Goal: Task Accomplishment & Management: Complete application form

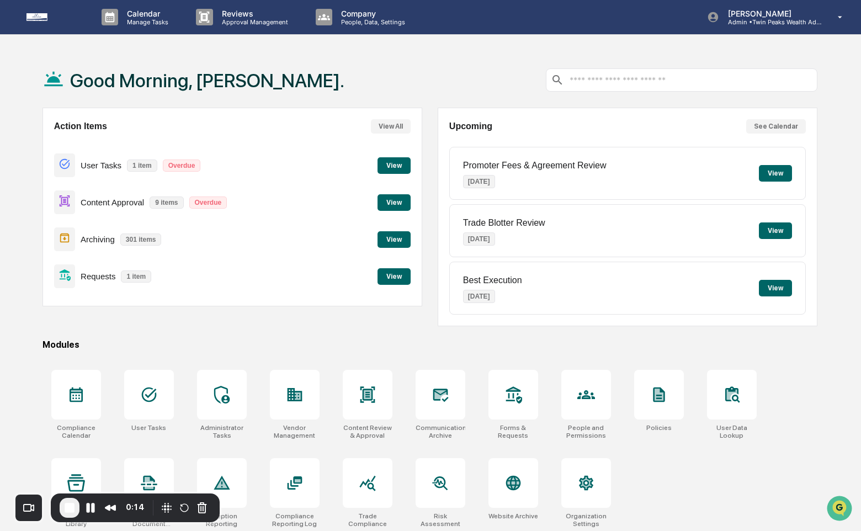
scroll to position [52, 0]
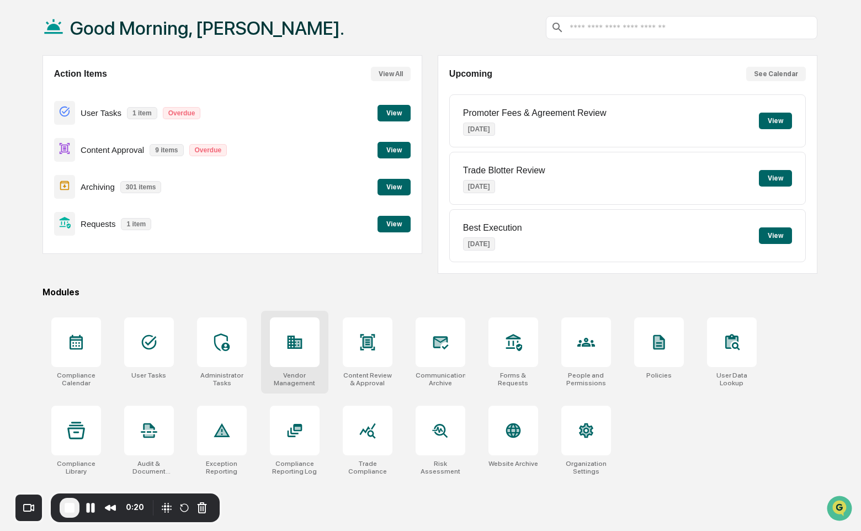
click at [301, 360] on div at bounding box center [295, 342] width 50 height 50
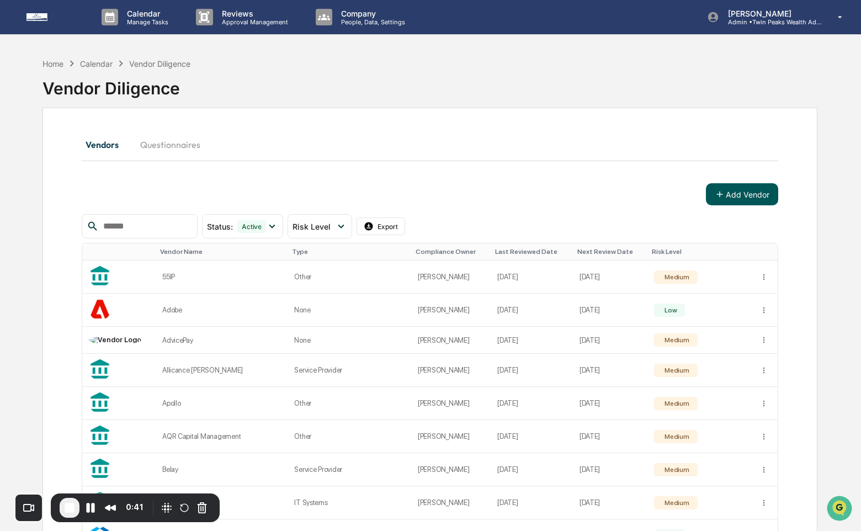
click at [760, 198] on button "Add Vendor" at bounding box center [742, 194] width 72 height 22
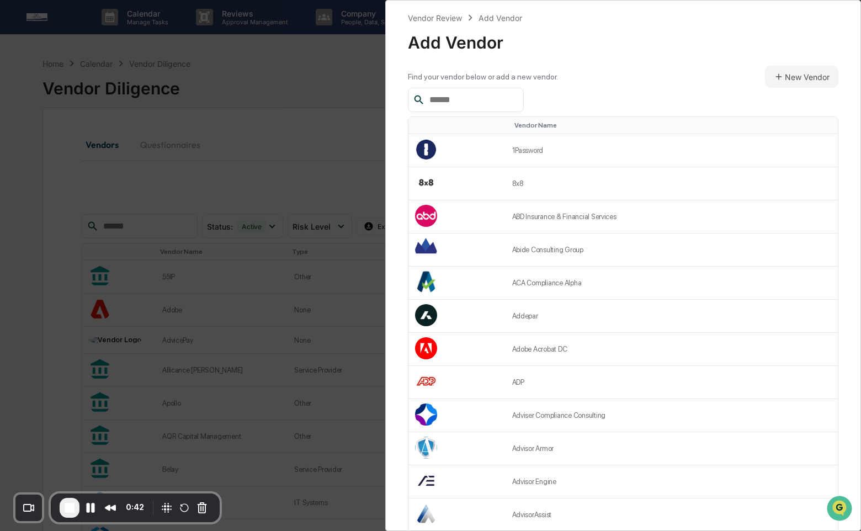
click at [524, 103] on div at bounding box center [466, 100] width 116 height 24
click at [503, 99] on input "text" at bounding box center [472, 100] width 94 height 14
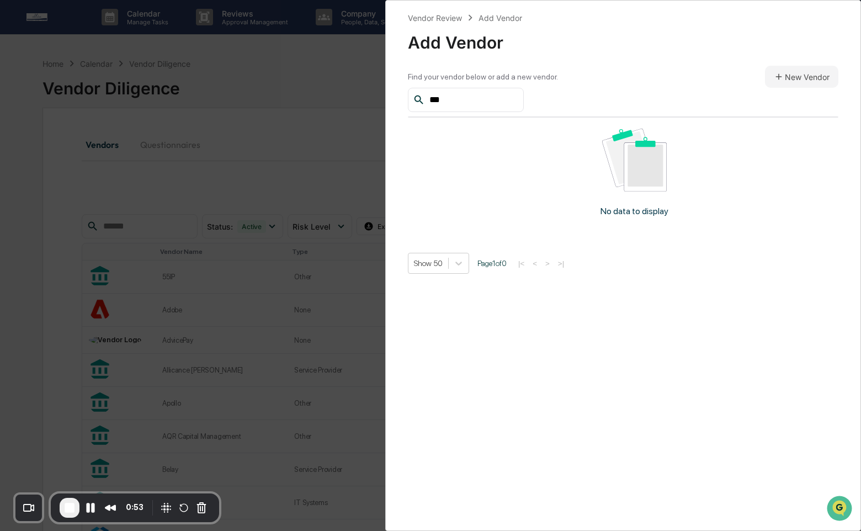
type input "****"
click at [470, 100] on input "****" at bounding box center [472, 100] width 94 height 14
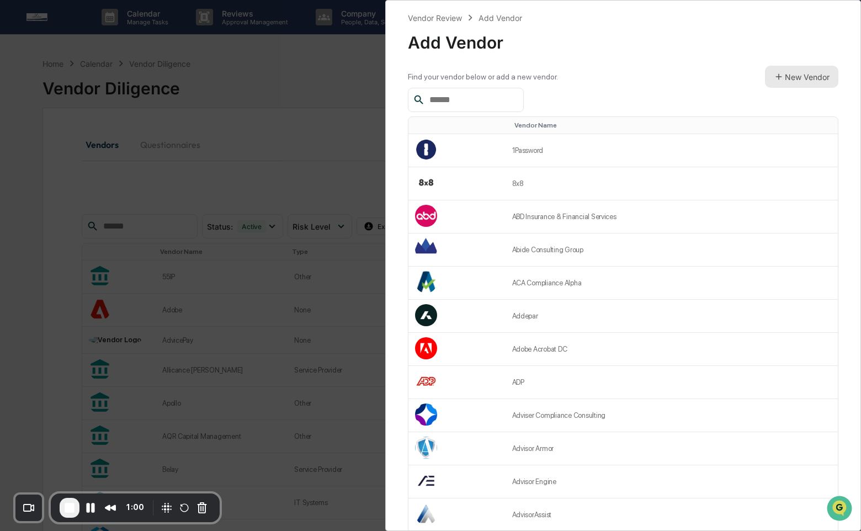
click at [808, 77] on button "New Vendor" at bounding box center [801, 77] width 73 height 22
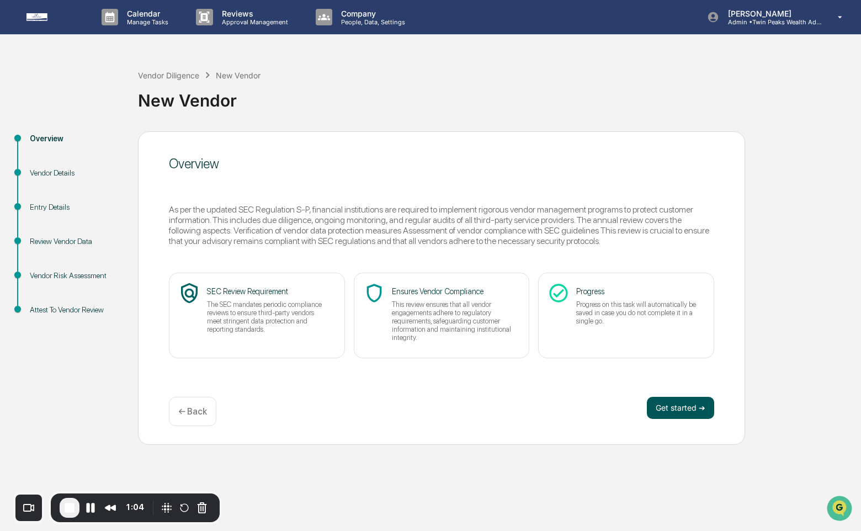
click at [673, 408] on button "Get started ➔" at bounding box center [680, 408] width 67 height 22
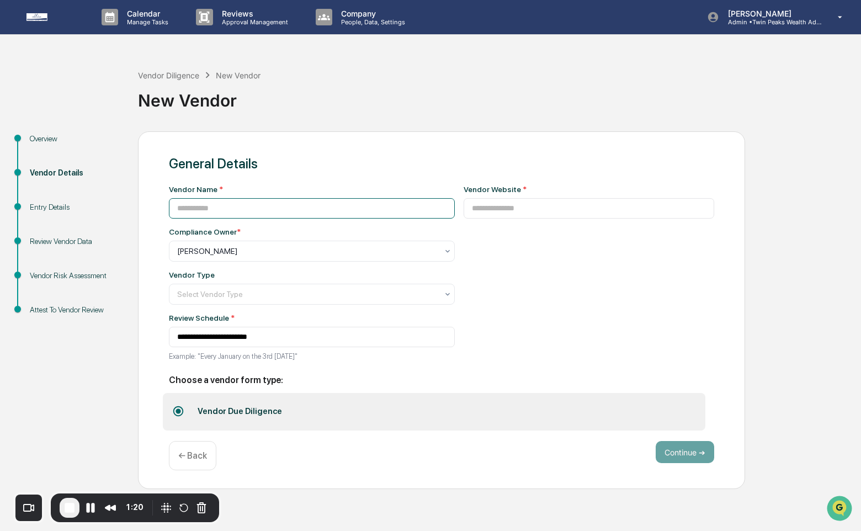
click at [349, 204] on input at bounding box center [312, 208] width 286 height 20
type input "****"
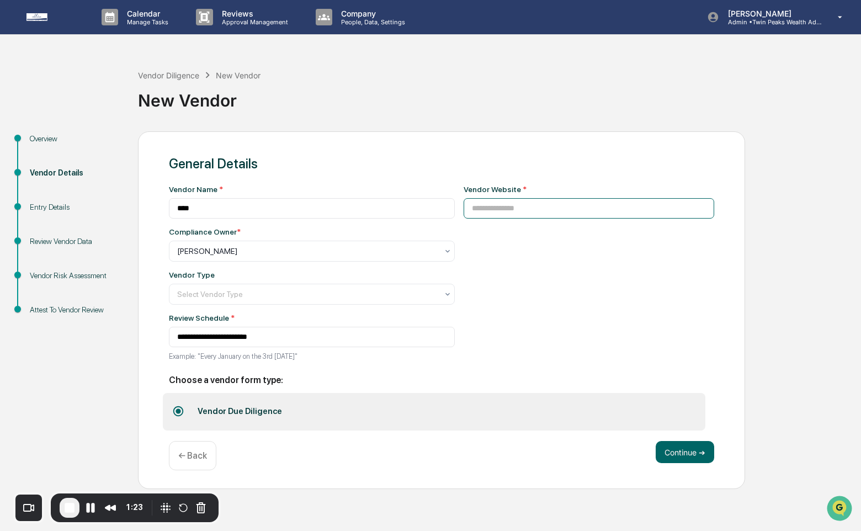
click at [663, 213] on input at bounding box center [588, 208] width 251 height 20
click at [90, 505] on button "Pause Recording" at bounding box center [91, 508] width 18 height 18
click at [91, 510] on span "Play Recording" at bounding box center [89, 507] width 13 height 13
click at [545, 211] on input at bounding box center [588, 208] width 251 height 20
paste input "**********"
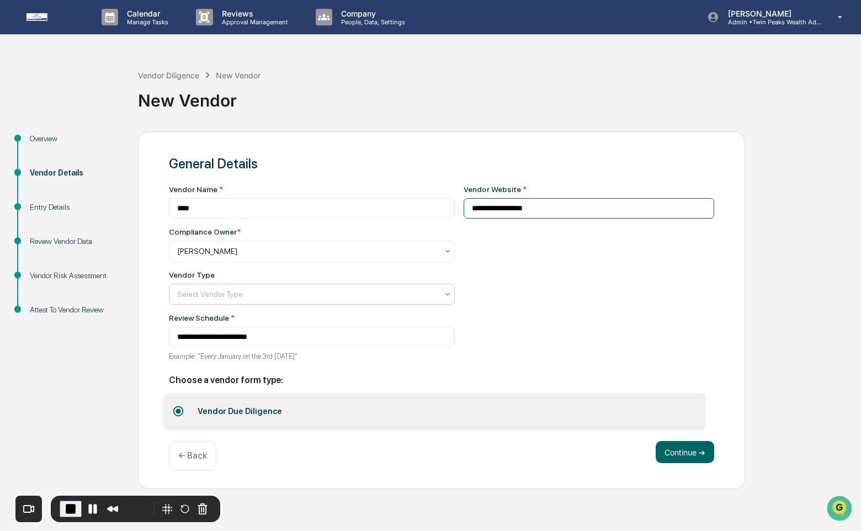
type input "**********"
click at [321, 297] on div at bounding box center [307, 294] width 260 height 11
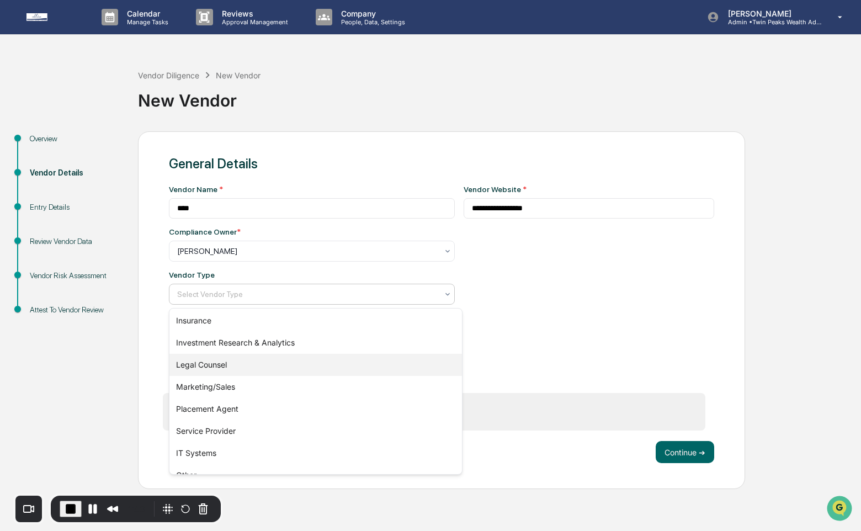
scroll to position [126, 0]
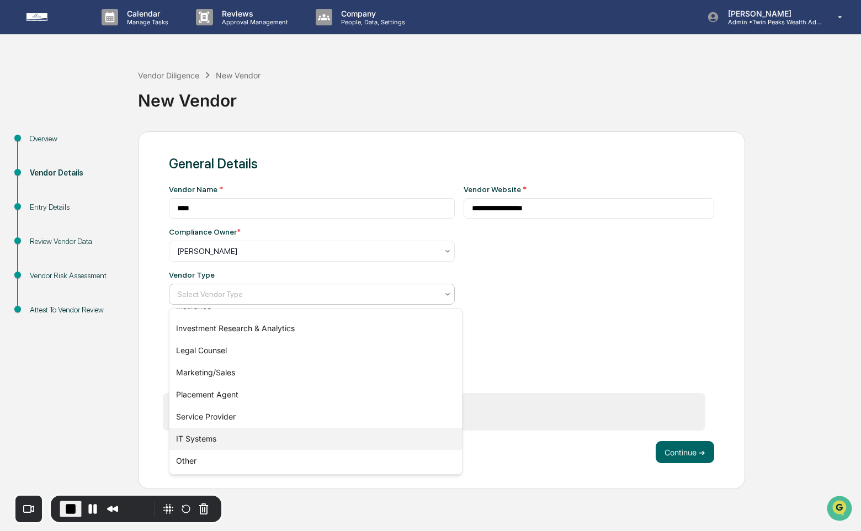
click at [297, 440] on div "IT Systems" at bounding box center [315, 439] width 292 height 22
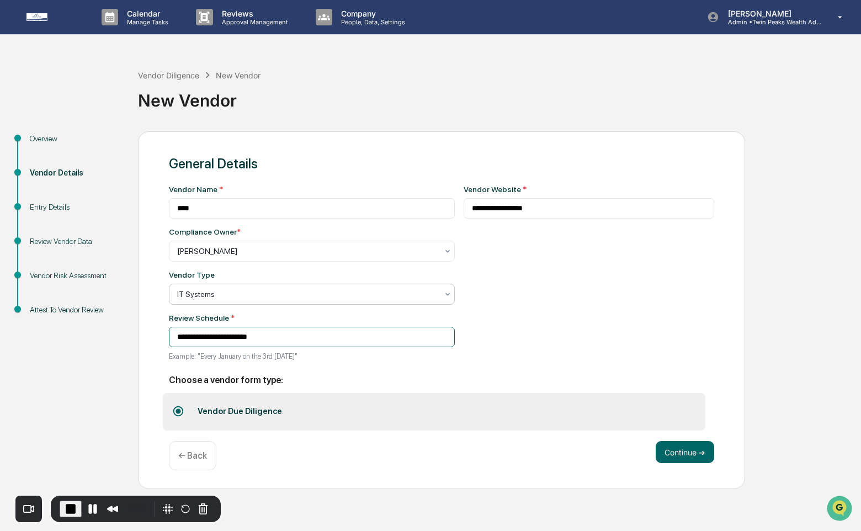
click at [445, 334] on input "**********" at bounding box center [312, 337] width 286 height 20
click at [668, 454] on button "Continue ➔" at bounding box center [684, 452] width 58 height 22
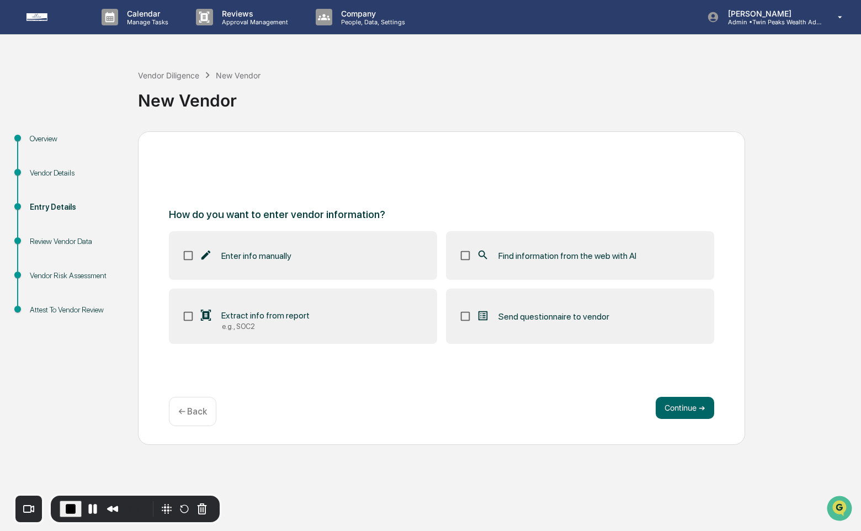
click at [520, 264] on label "Find information from the web with AI" at bounding box center [580, 255] width 268 height 49
click at [232, 324] on div "e.g., SOC2" at bounding box center [266, 326] width 88 height 8
click at [327, 321] on label "Extract info from report e.g., SOC2" at bounding box center [303, 316] width 268 height 55
click at [402, 315] on label "Extract info from report e.g., SOC2" at bounding box center [303, 316] width 268 height 55
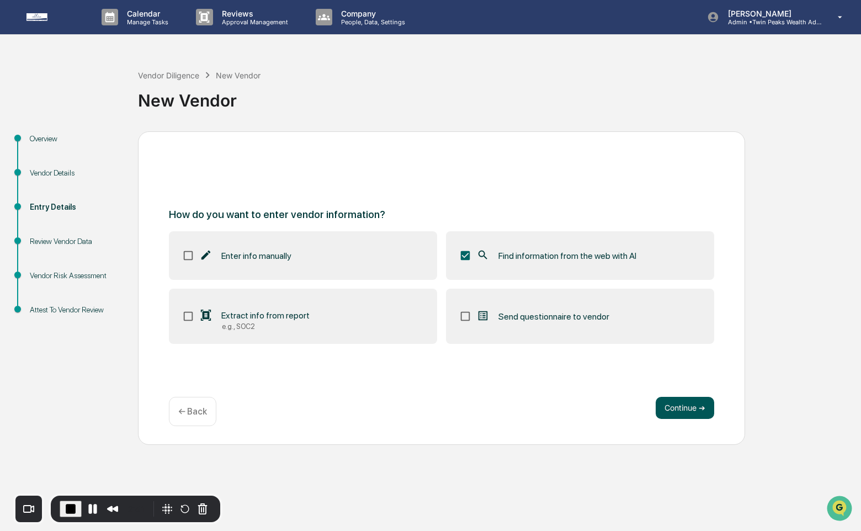
click at [685, 408] on button "Continue ➔" at bounding box center [684, 408] width 58 height 22
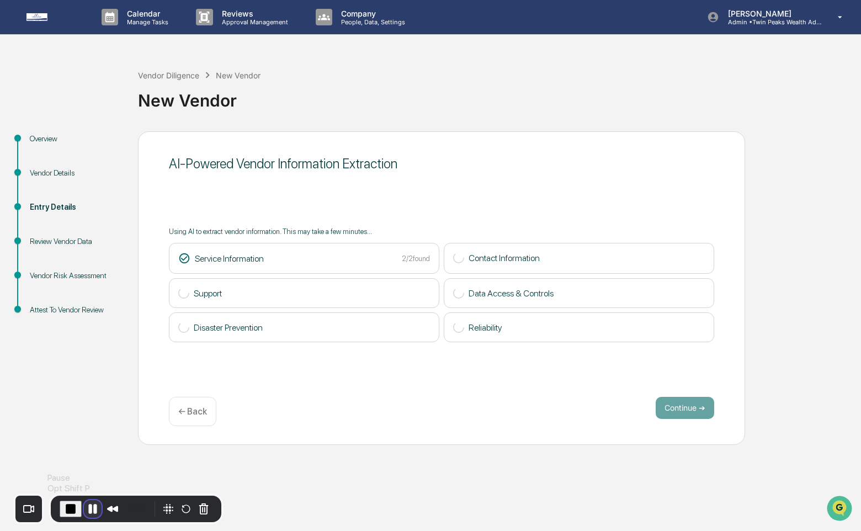
click at [94, 508] on button "Pause Recording" at bounding box center [93, 509] width 18 height 18
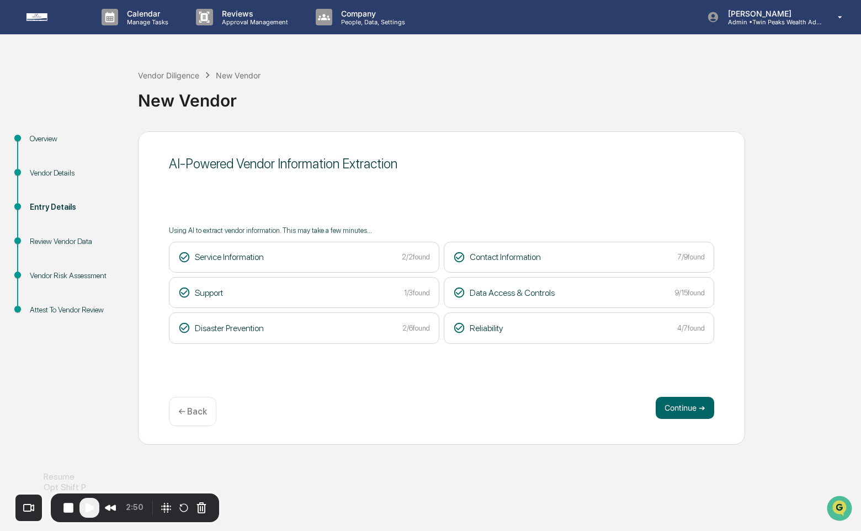
click at [94, 508] on span "Play Recording" at bounding box center [89, 507] width 13 height 13
click at [704, 403] on button "Continue ➔" at bounding box center [684, 408] width 58 height 22
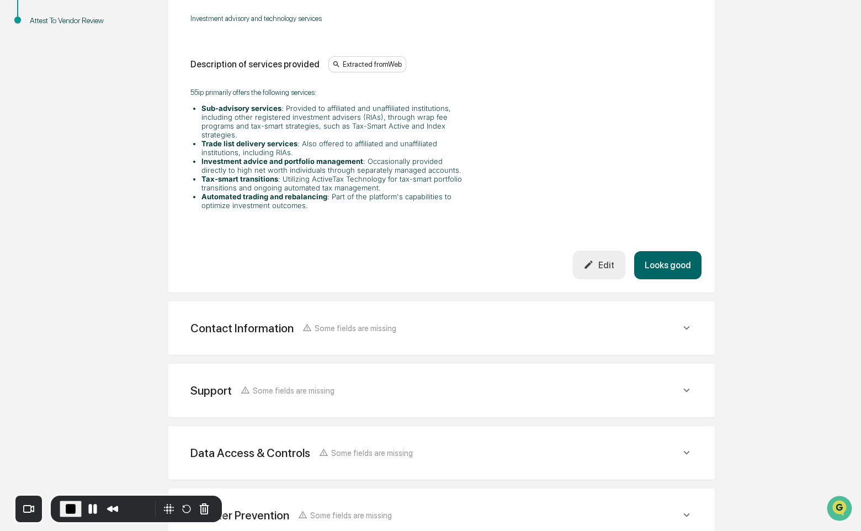
scroll to position [297, 0]
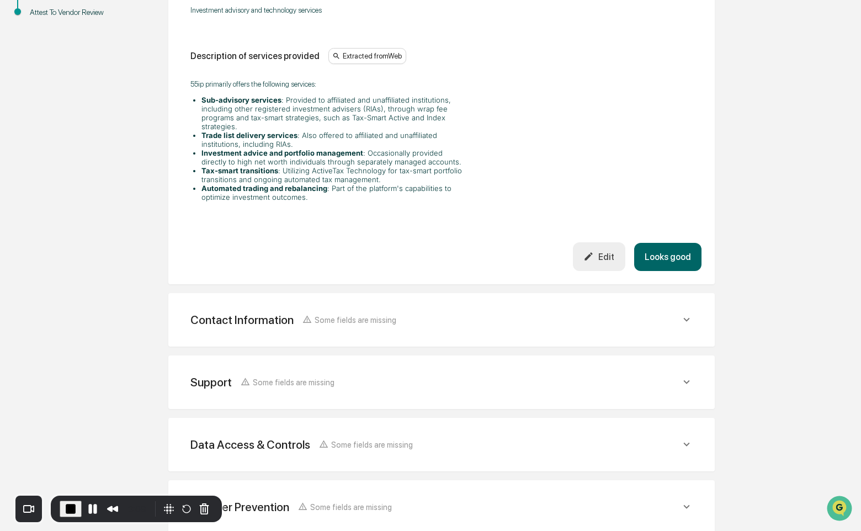
click at [217, 324] on div "Contact Information Some fields are missing" at bounding box center [442, 319] width 520 height 27
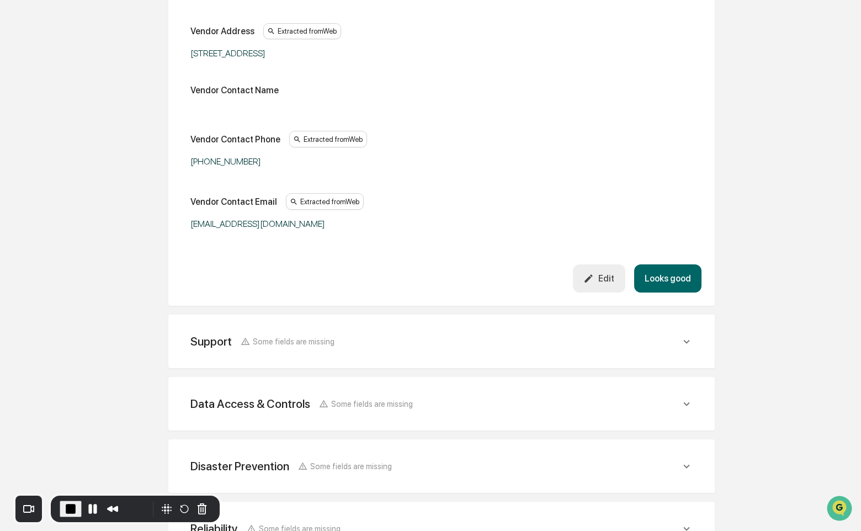
scroll to position [652, 0]
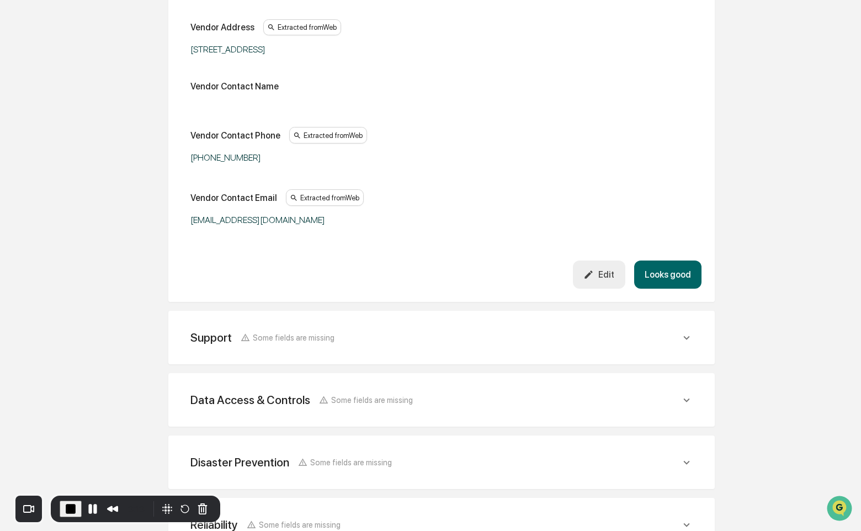
click at [284, 352] on div "Support Some fields are missing Support Phone Support Email Extracted from Web …" at bounding box center [441, 338] width 546 height 54
click at [284, 346] on div "Support Some fields are missing Support Phone Support Email Extracted from Web …" at bounding box center [441, 338] width 546 height 54
click at [438, 335] on div "Support Some fields are missing" at bounding box center [435, 337] width 490 height 14
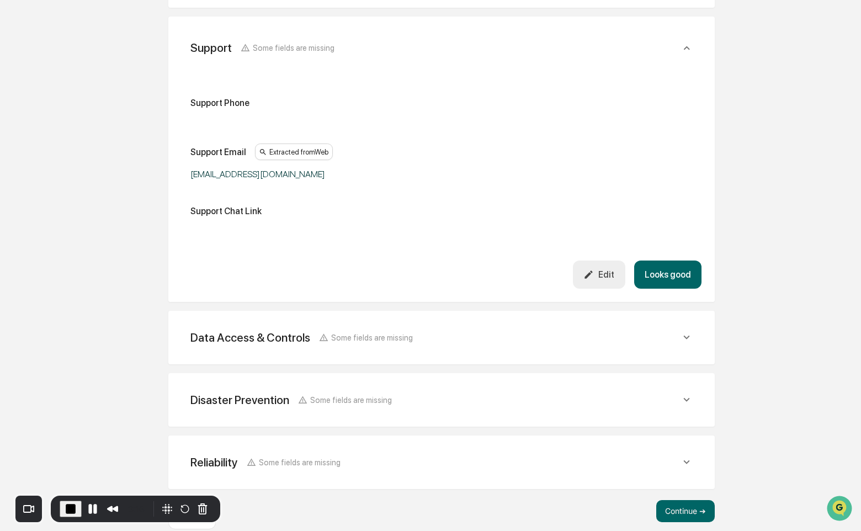
scroll to position [955, 0]
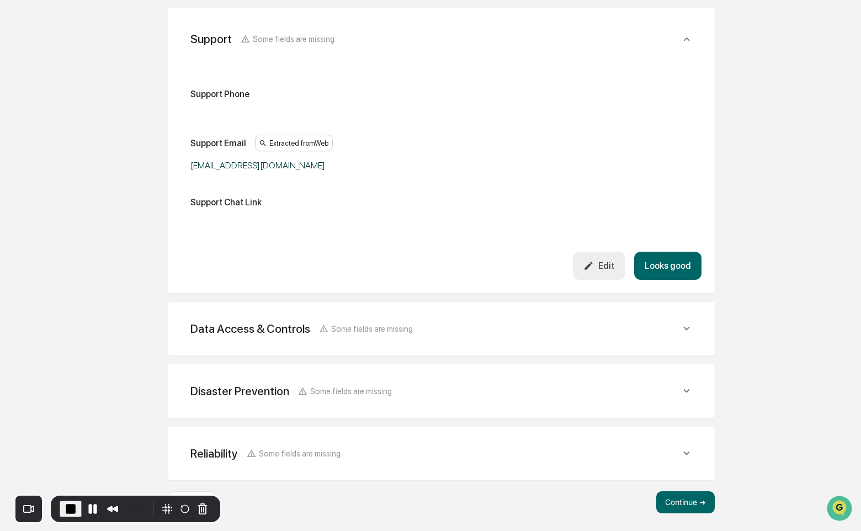
click at [497, 323] on div "Data Access & Controls Some fields are missing" at bounding box center [435, 329] width 490 height 14
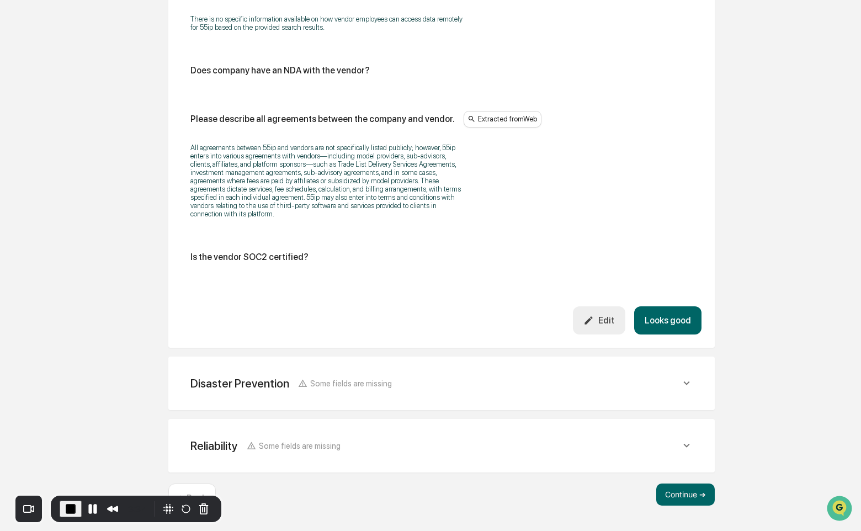
scroll to position [2285, 0]
click at [600, 322] on div "Edit" at bounding box center [598, 320] width 31 height 10
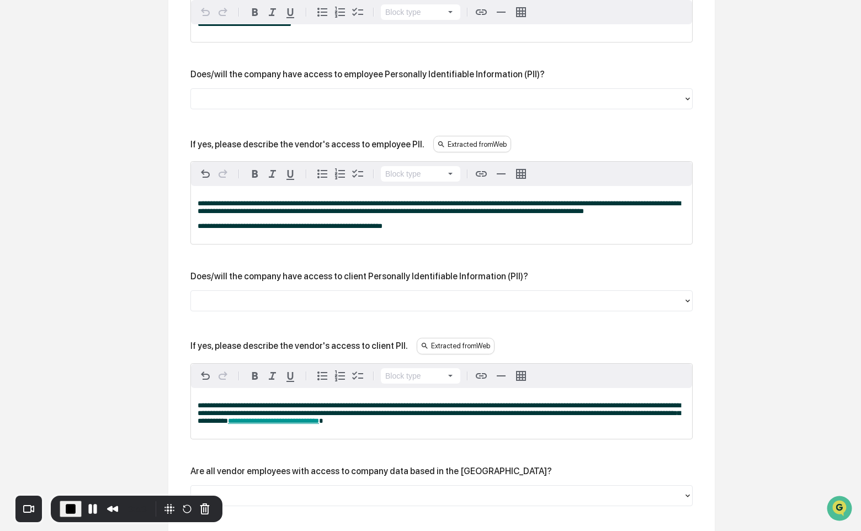
scroll to position [1713, 0]
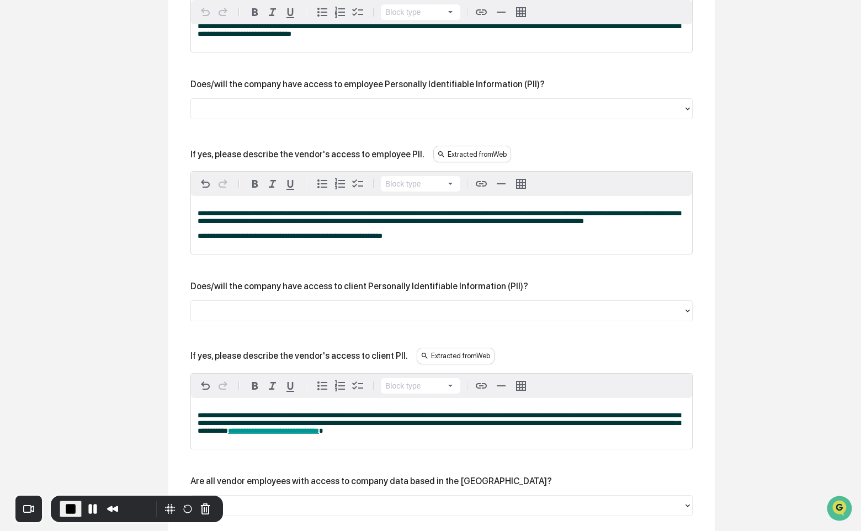
click at [402, 115] on div at bounding box center [436, 109] width 481 height 13
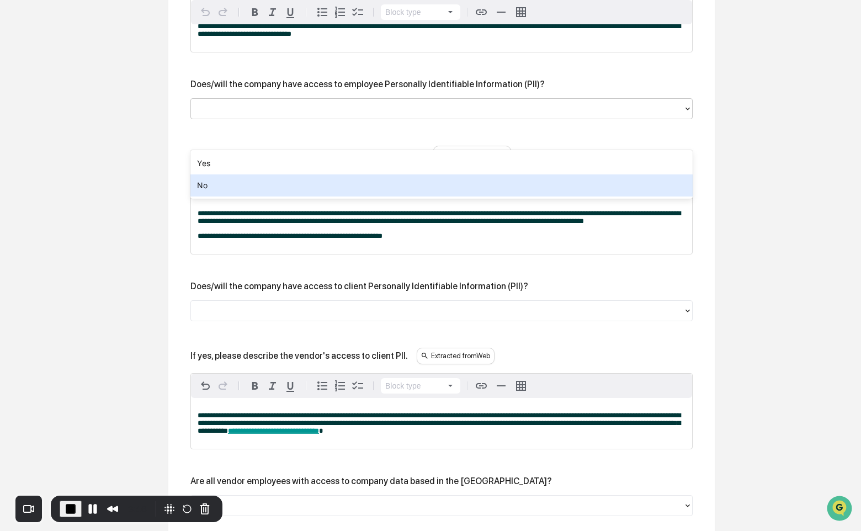
click at [358, 185] on div "No" at bounding box center [441, 185] width 502 height 22
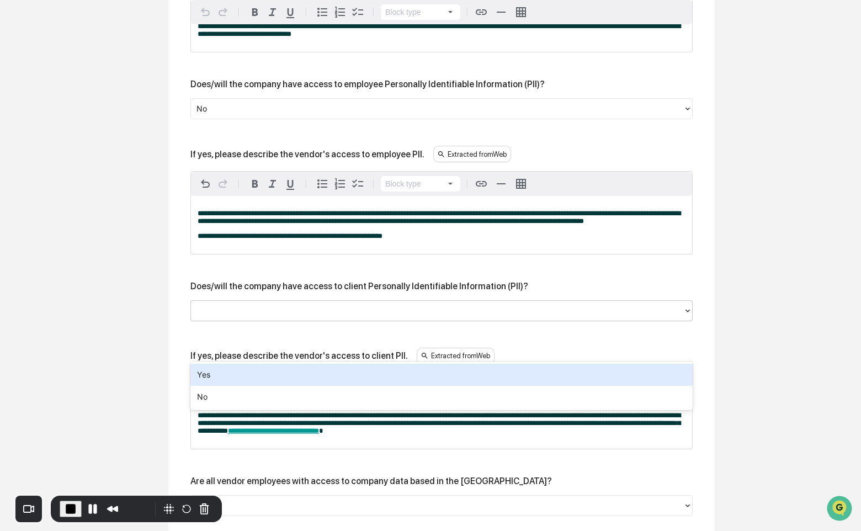
click at [323, 317] on div at bounding box center [436, 311] width 481 height 13
click at [311, 376] on div "Yes" at bounding box center [441, 375] width 502 height 22
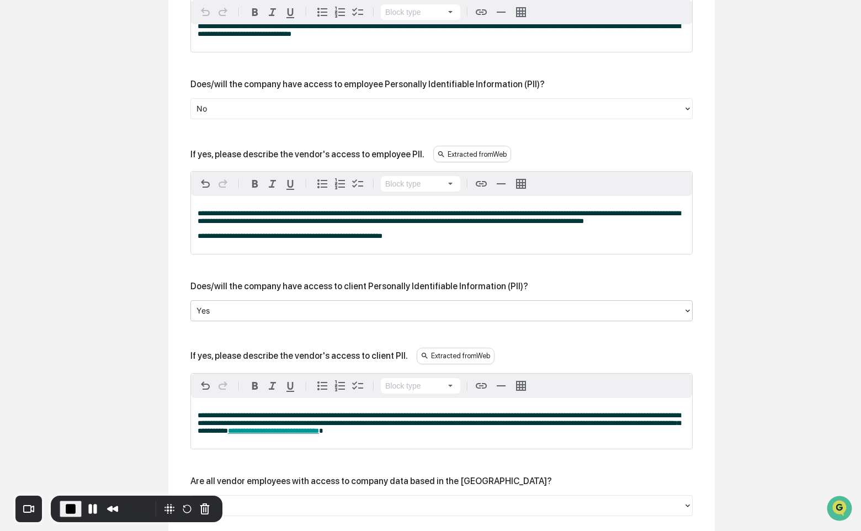
click at [405, 313] on div "**********" at bounding box center [441, 352] width 502 height 1454
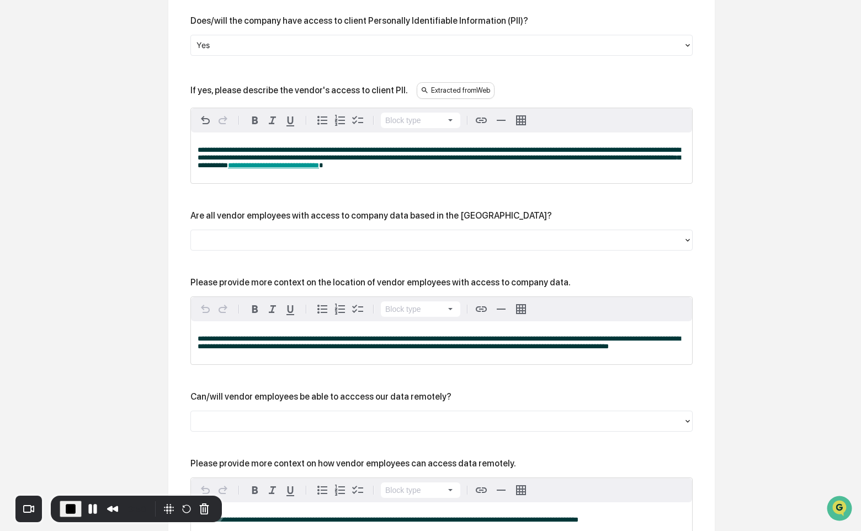
scroll to position [1980, 0]
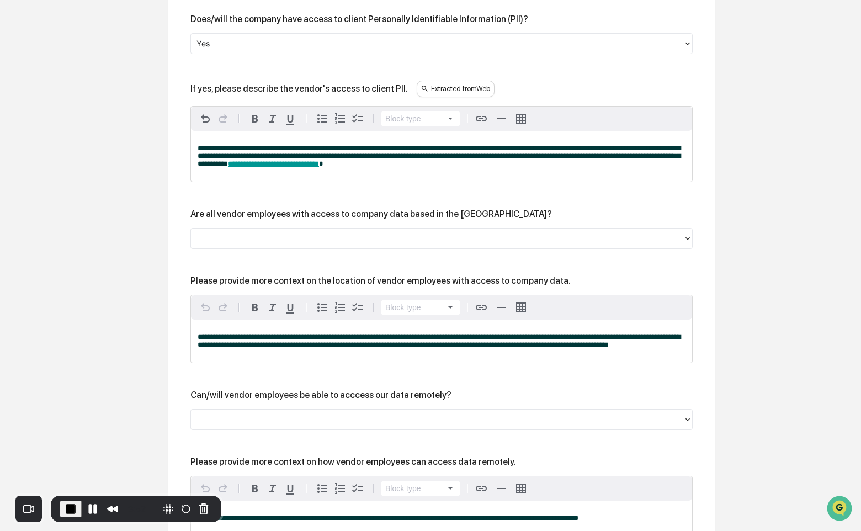
click at [374, 244] on div at bounding box center [436, 238] width 481 height 13
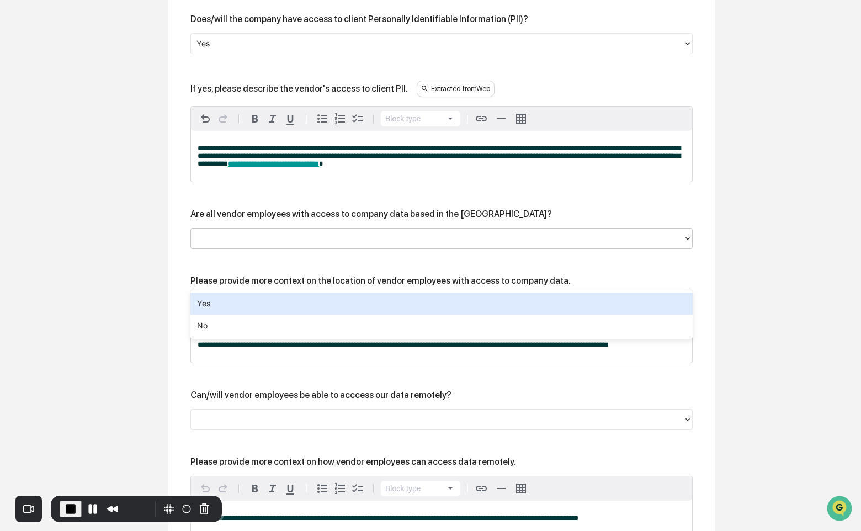
click at [366, 301] on div "Yes" at bounding box center [441, 303] width 502 height 22
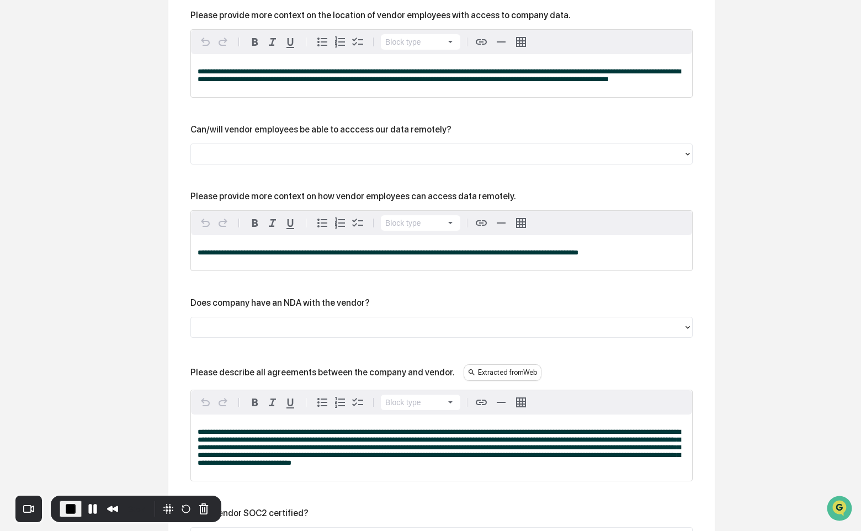
scroll to position [2247, 0]
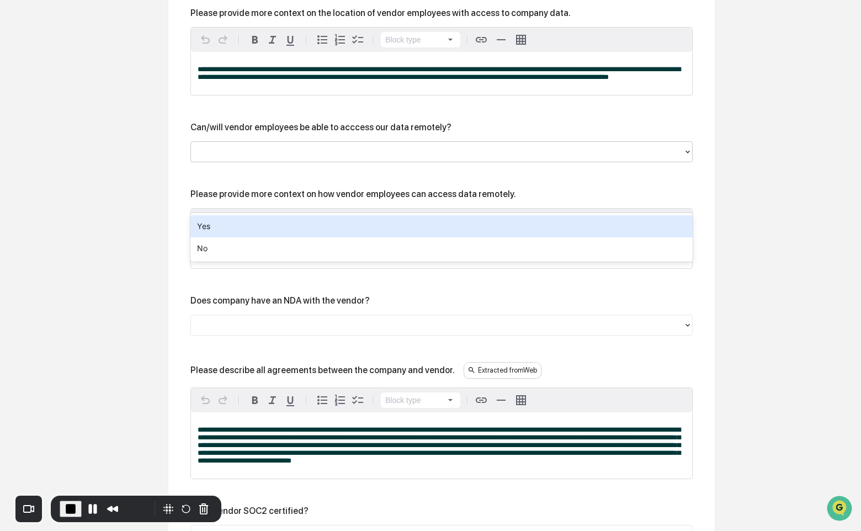
click at [398, 158] on div at bounding box center [436, 151] width 481 height 13
click at [380, 231] on div "Yes" at bounding box center [441, 226] width 502 height 22
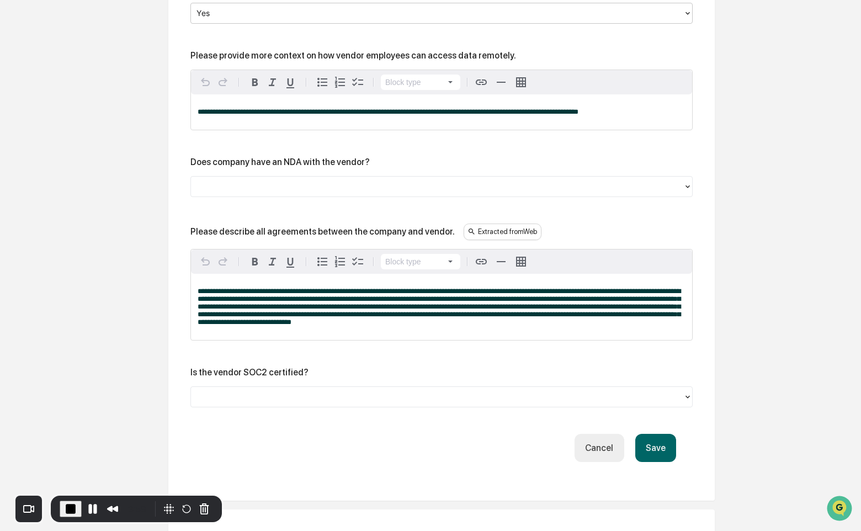
scroll to position [2392, 0]
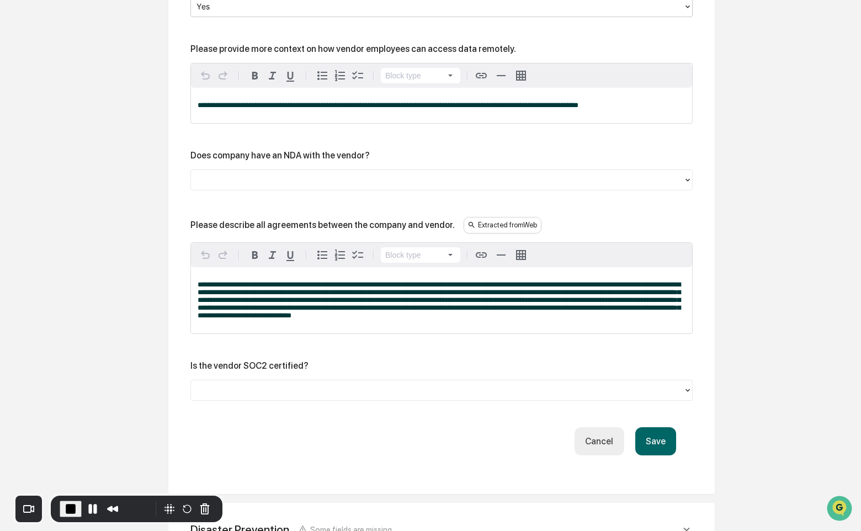
click at [406, 186] on div at bounding box center [436, 179] width 481 height 13
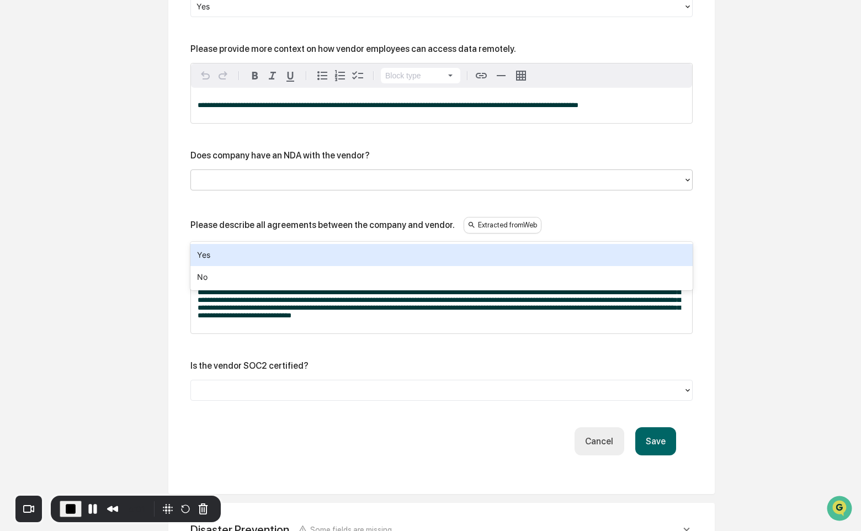
click at [399, 252] on div "Yes" at bounding box center [441, 255] width 502 height 22
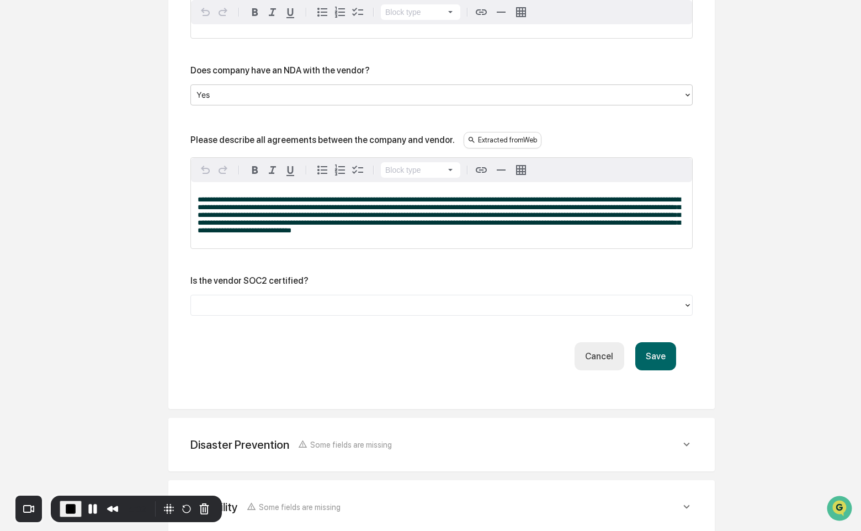
scroll to position [2489, 0]
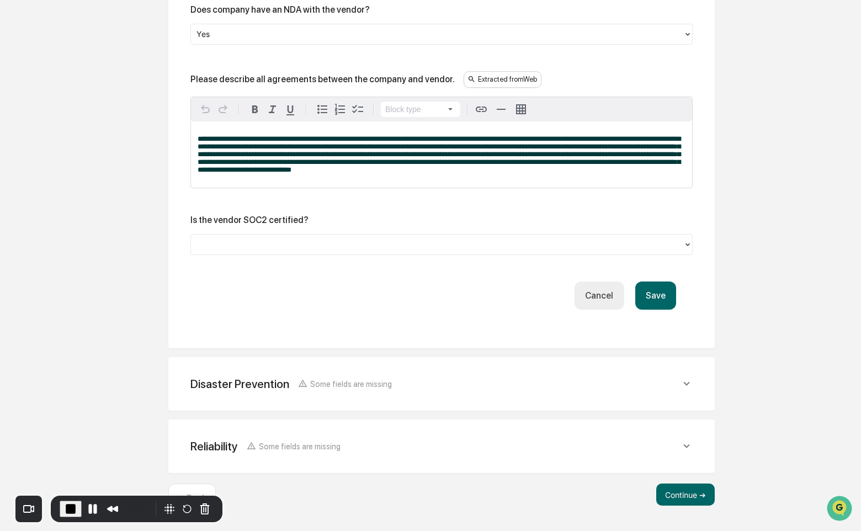
click at [654, 310] on button "Save" at bounding box center [655, 295] width 41 height 28
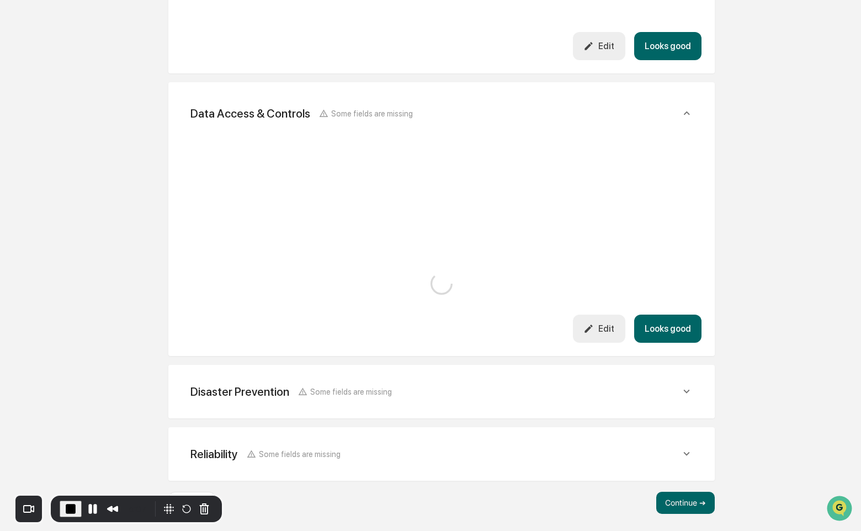
scroll to position [2337, 0]
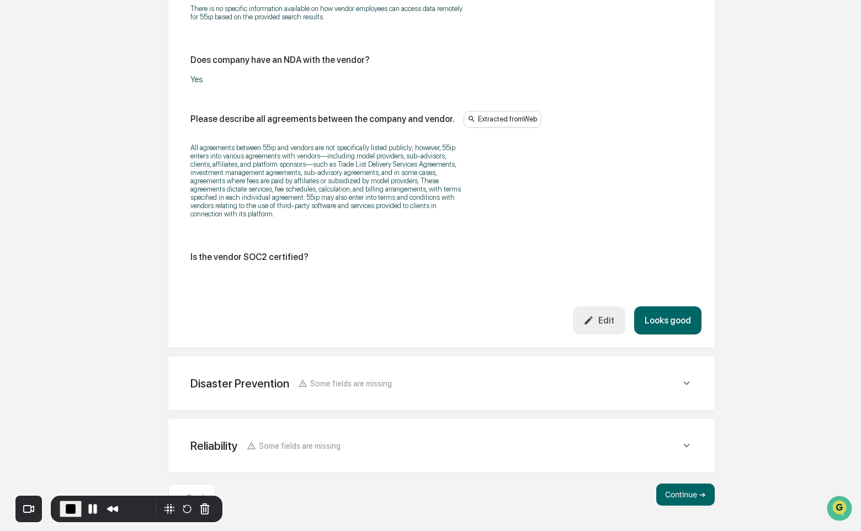
click at [476, 384] on div "Disaster Prevention Some fields are missing" at bounding box center [435, 383] width 490 height 14
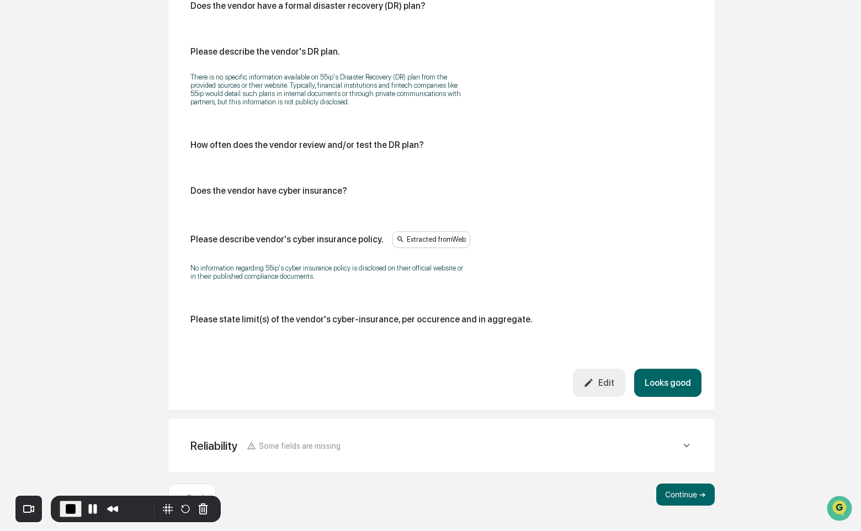
scroll to position [2782, 0]
click at [678, 494] on button "Continue ➔" at bounding box center [685, 494] width 58 height 22
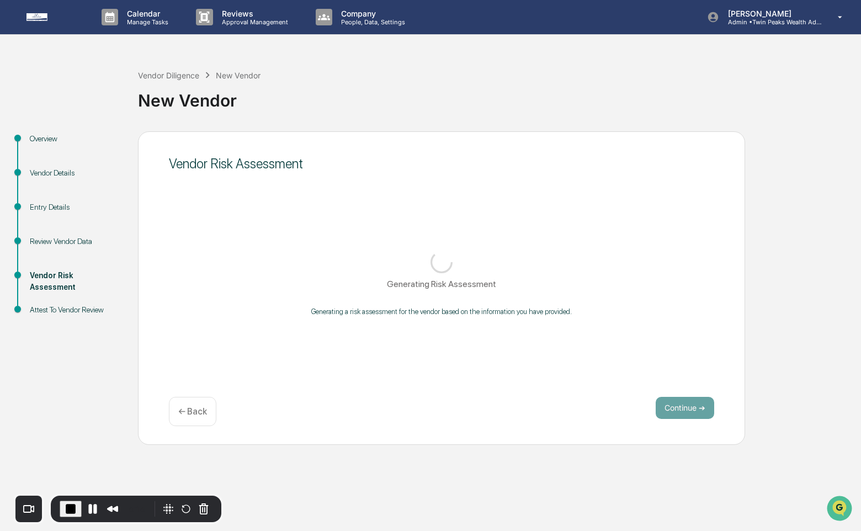
scroll to position [0, 0]
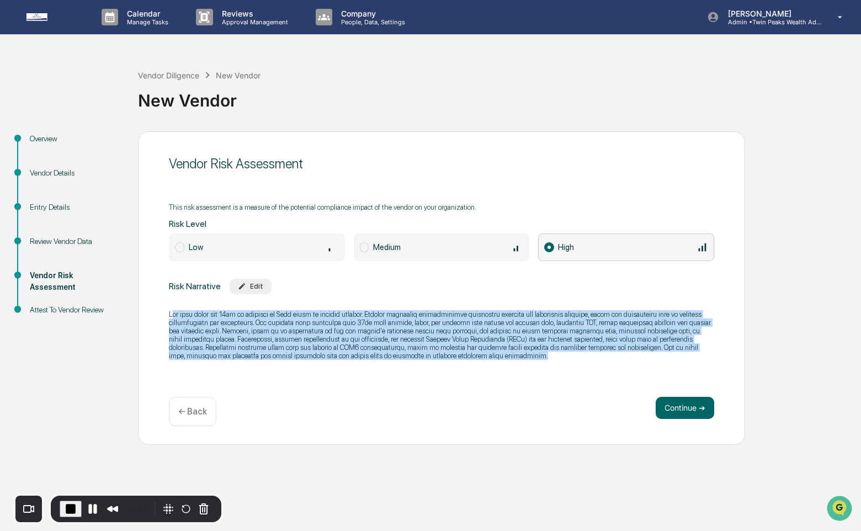
drag, startPoint x: 175, startPoint y: 308, endPoint x: 337, endPoint y: 370, distance: 173.8
click at [339, 371] on div "Vendor Risk Assessment This risk assessment is a measure of the potential compl…" at bounding box center [441, 287] width 607 height 313
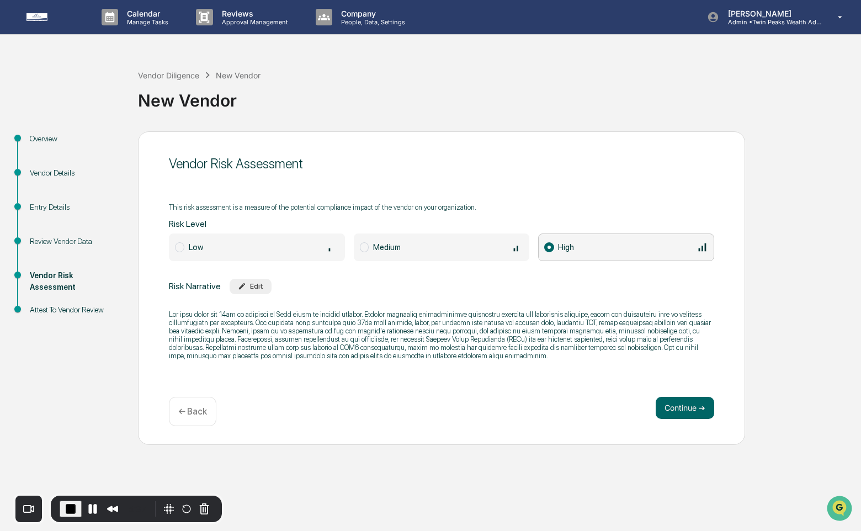
click at [464, 249] on div "Medium" at bounding box center [448, 247] width 150 height 12
click at [338, 323] on p at bounding box center [441, 335] width 545 height 50
click at [324, 303] on div at bounding box center [441, 335] width 545 height 64
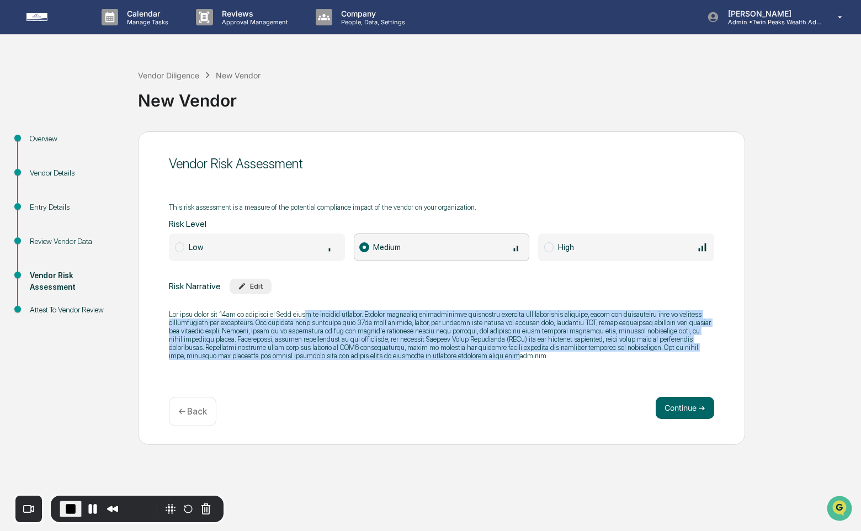
drag, startPoint x: 324, startPoint y: 308, endPoint x: 330, endPoint y: 364, distance: 55.4
click at [330, 360] on p at bounding box center [441, 335] width 545 height 50
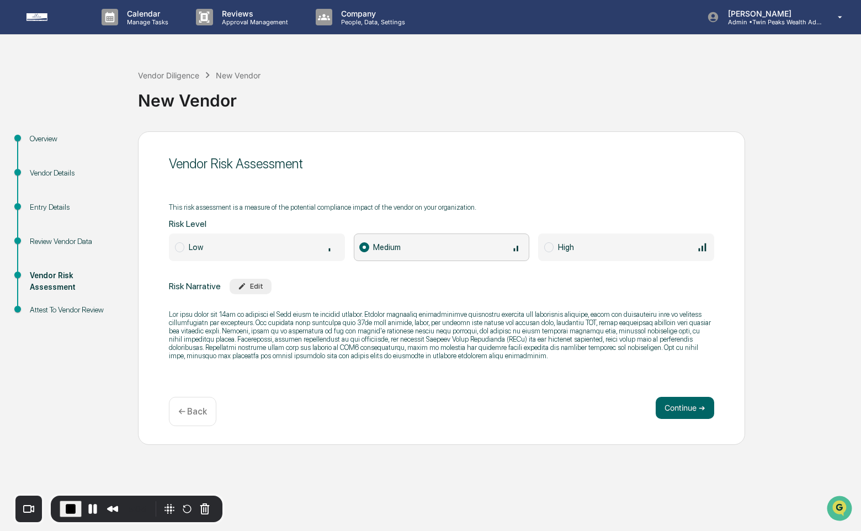
click at [573, 242] on span "High" at bounding box center [566, 246] width 16 height 9
click at [679, 404] on button "Continue ➔" at bounding box center [684, 408] width 58 height 22
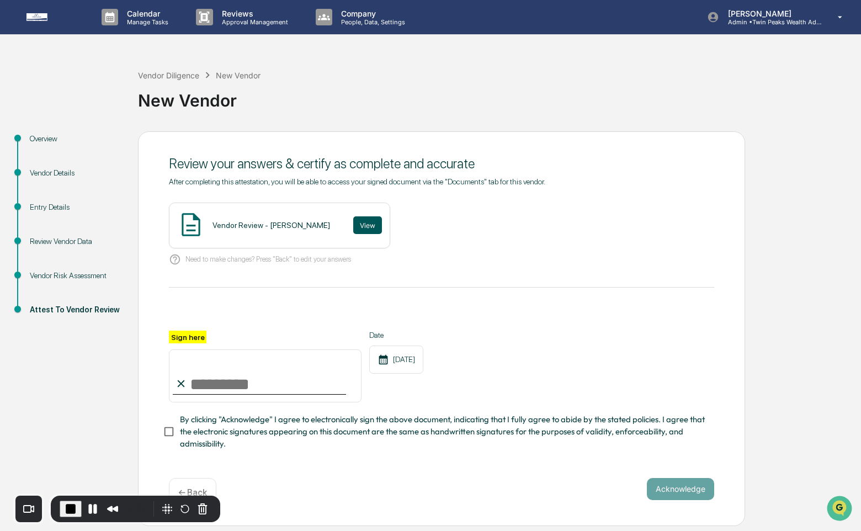
click at [354, 227] on button "View" at bounding box center [367, 225] width 29 height 18
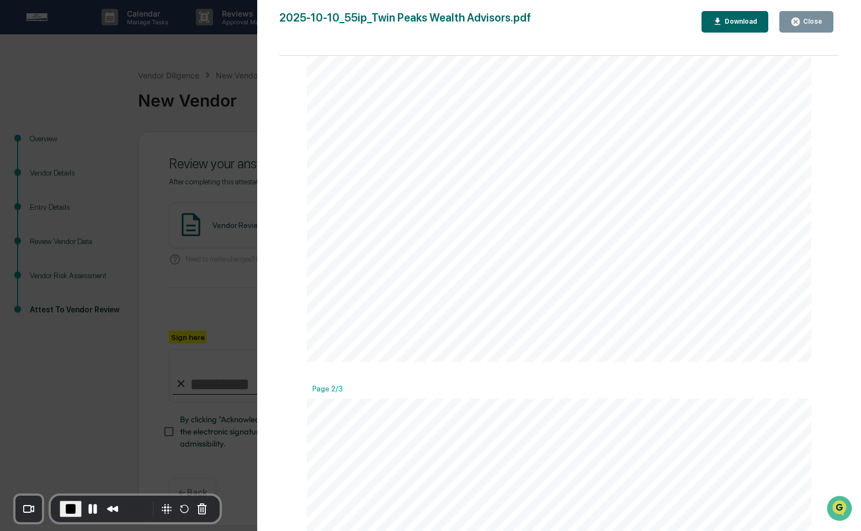
scroll to position [452, 0]
click at [202, 310] on div "Version History 10/10/2025, 01:08 PM Lindsay Rider 2025-10-10_55ip_Twin Peaks W…" at bounding box center [430, 265] width 861 height 531
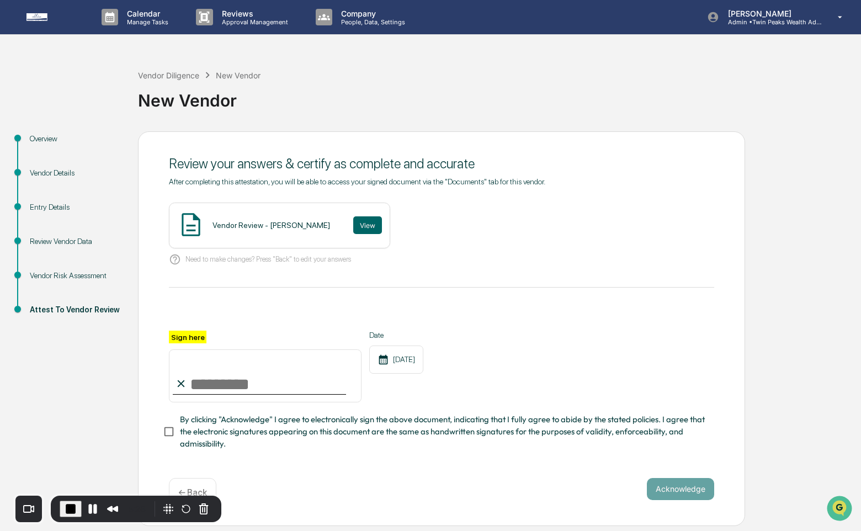
click at [210, 385] on input "Sign here" at bounding box center [265, 375] width 193 height 53
type input "**********"
click at [233, 428] on span "By clicking "Acknowledge" I agree to electronically sign the above document, in…" at bounding box center [442, 431] width 525 height 37
click at [691, 484] on button "Acknowledge" at bounding box center [680, 489] width 67 height 22
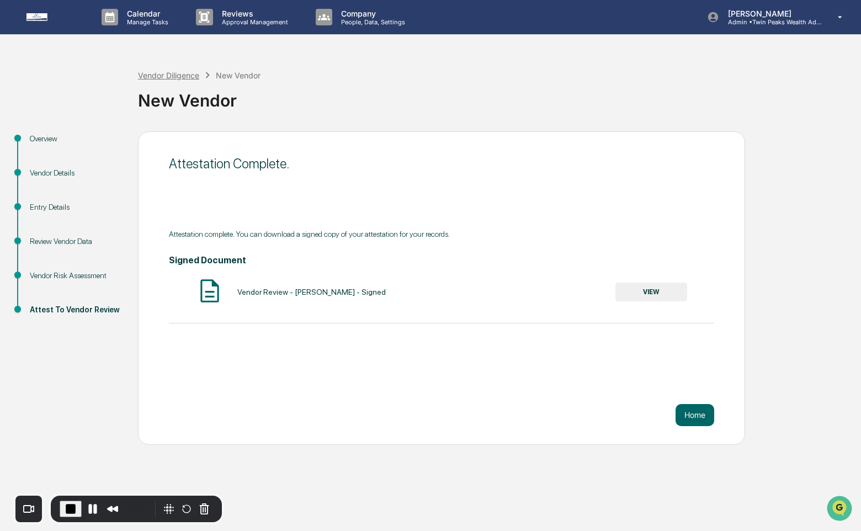
click at [174, 77] on div "Vendor Diligence" at bounding box center [168, 75] width 61 height 9
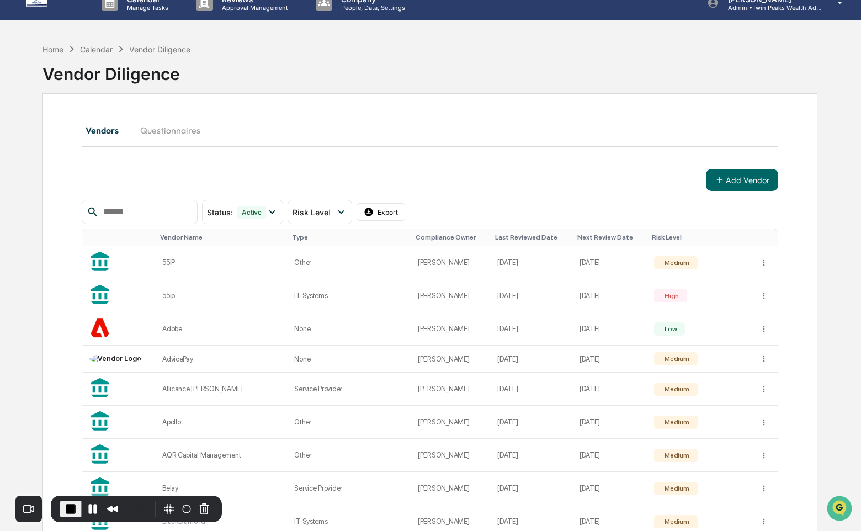
scroll to position [22, 0]
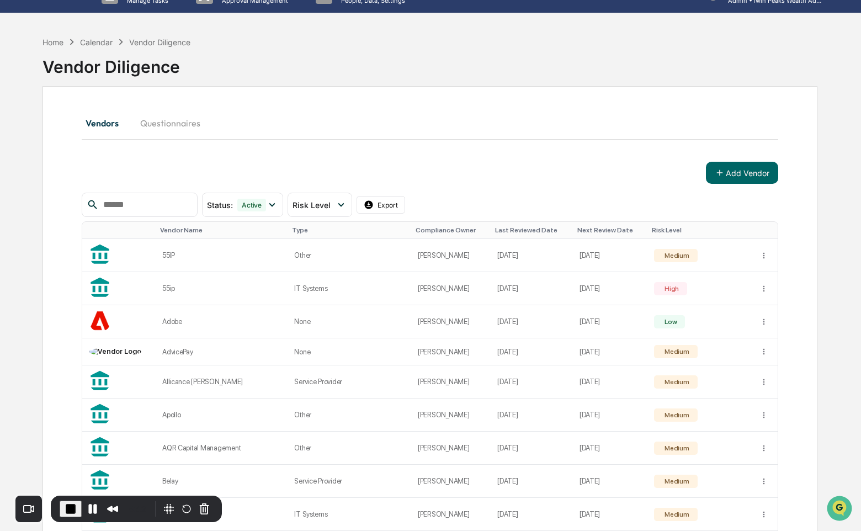
click at [70, 508] on span "End Recording" at bounding box center [70, 508] width 13 height 13
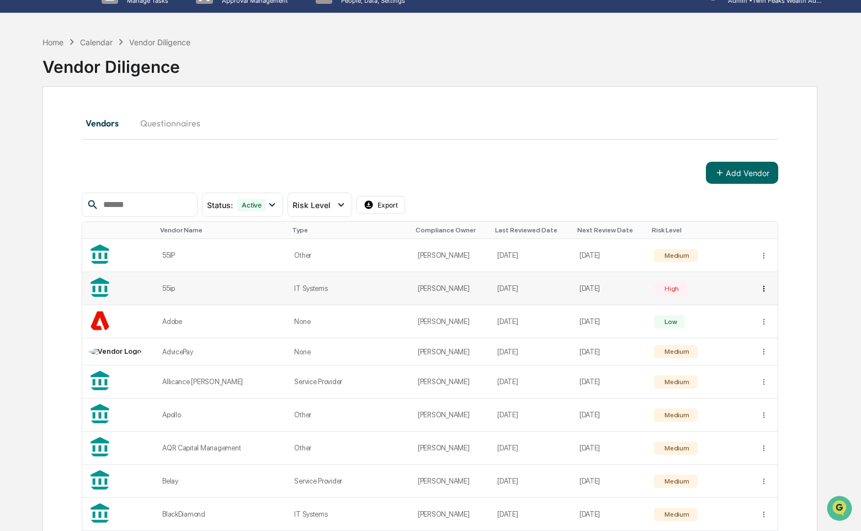
click at [764, 291] on html "Calendar Manage Tasks Reviews Approval Management Company People, Data, Setting…" at bounding box center [430, 243] width 861 height 531
click at [757, 352] on div "Archive" at bounding box center [762, 351] width 115 height 18
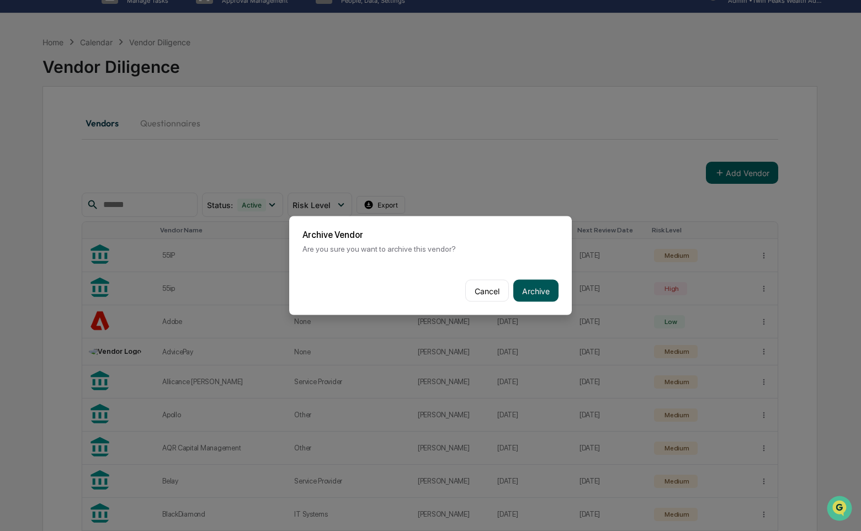
click at [532, 291] on button "Archive" at bounding box center [535, 291] width 45 height 22
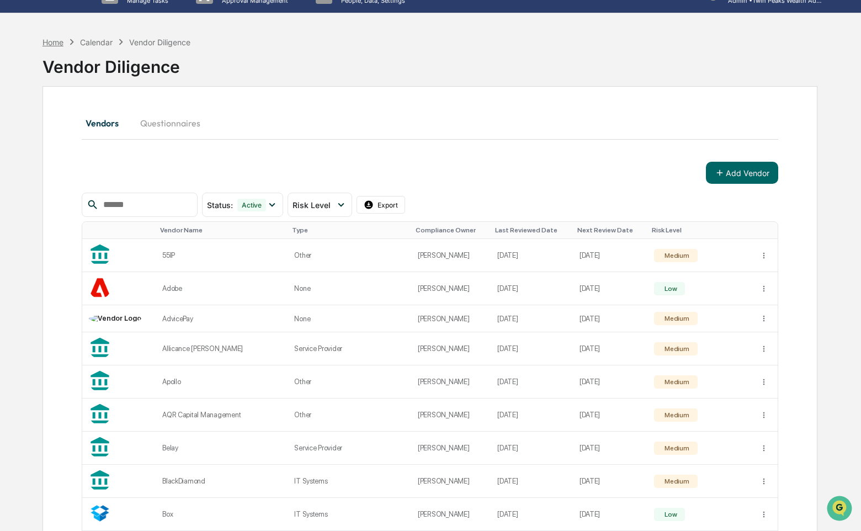
click at [56, 38] on div "Home" at bounding box center [52, 42] width 21 height 9
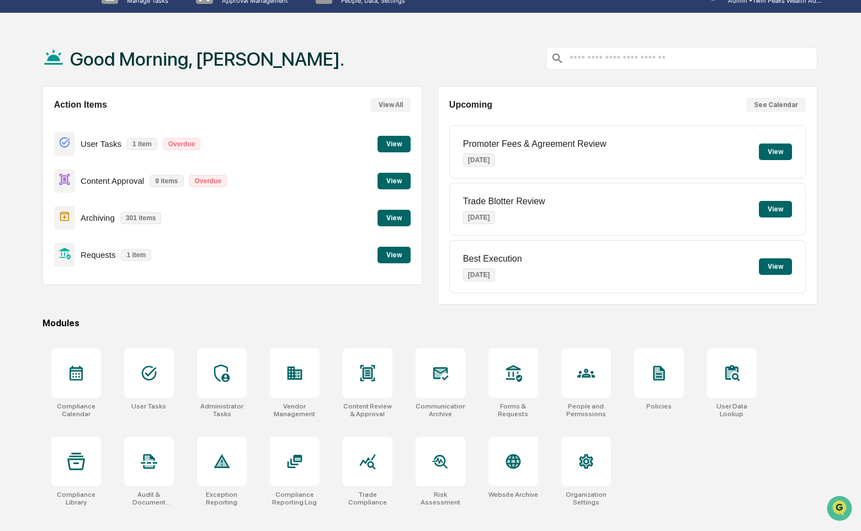
click at [400, 255] on button "View" at bounding box center [393, 255] width 33 height 17
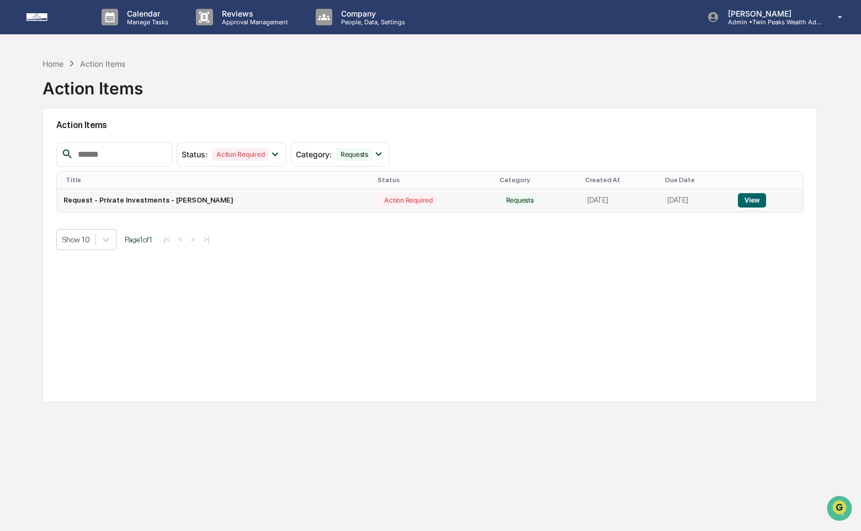
click at [757, 198] on button "View" at bounding box center [752, 200] width 28 height 14
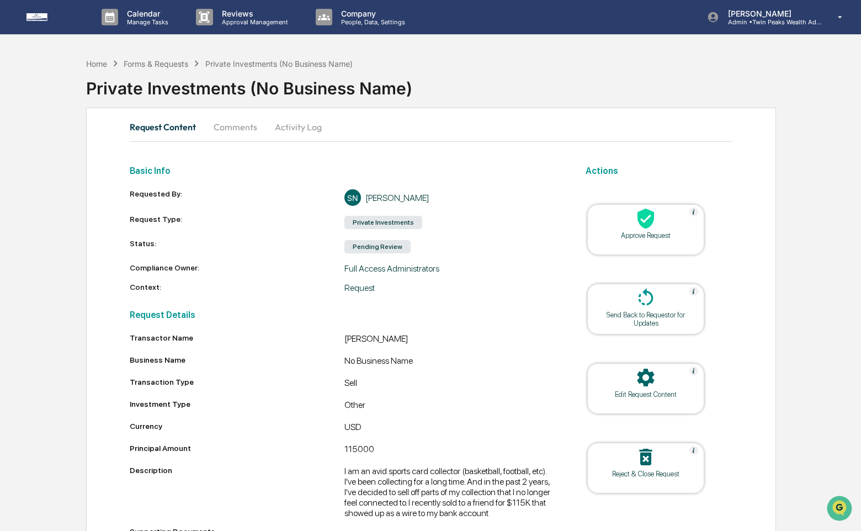
click at [224, 126] on button "Comments" at bounding box center [235, 127] width 61 height 26
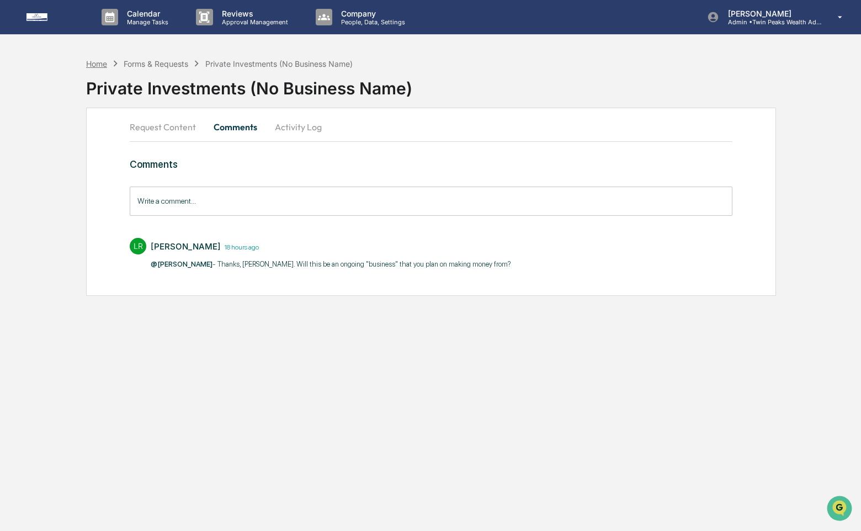
click at [102, 62] on div "Home" at bounding box center [96, 63] width 21 height 9
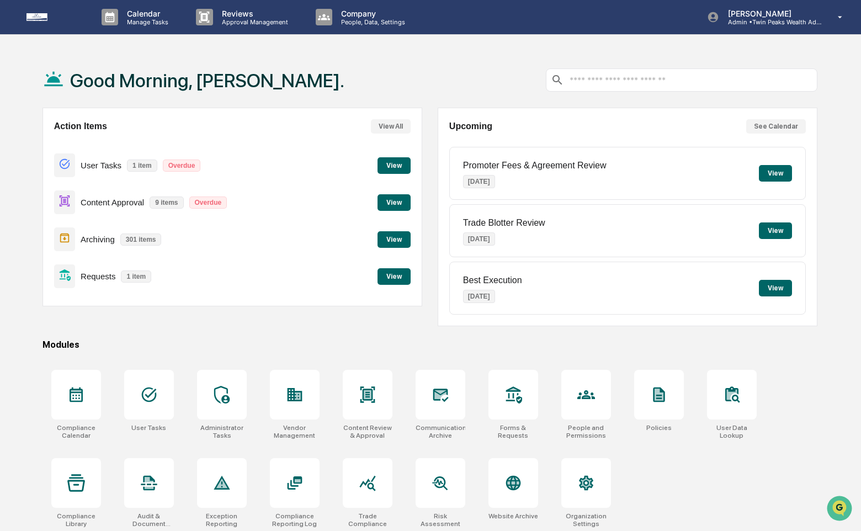
click at [399, 204] on button "View" at bounding box center [393, 202] width 33 height 17
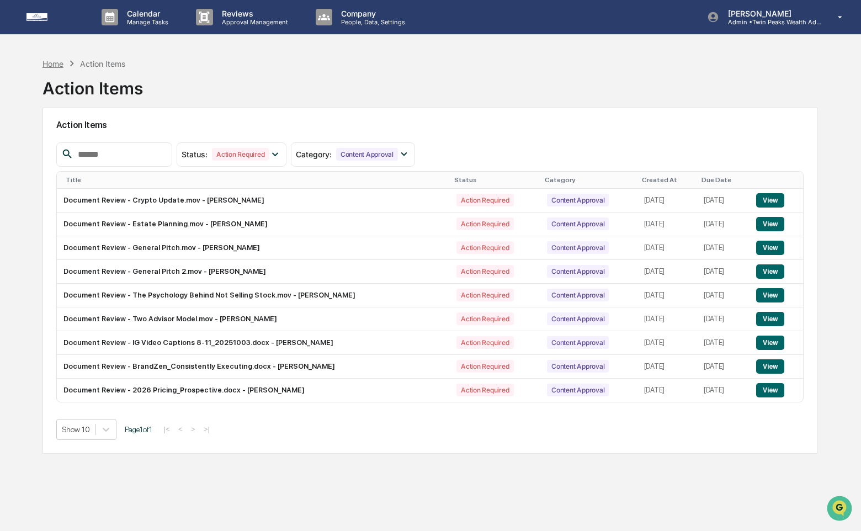
click at [57, 59] on div "Home" at bounding box center [52, 63] width 21 height 9
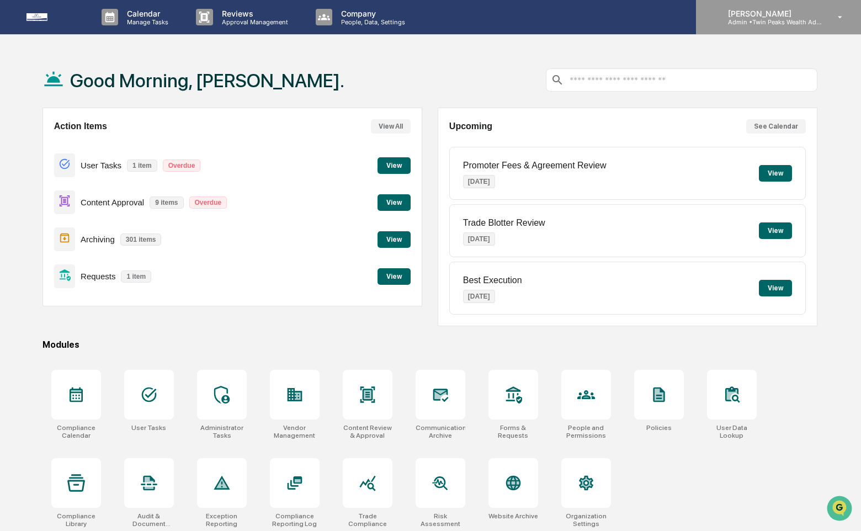
click at [775, 19] on p "Admin • Twin Peaks Wealth Advisors" at bounding box center [770, 22] width 103 height 8
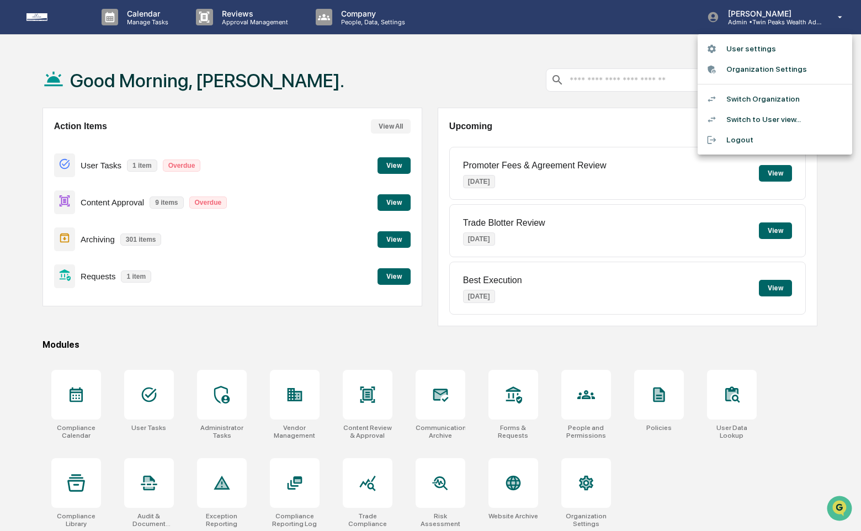
click at [740, 100] on li "Switch Organization" at bounding box center [774, 99] width 154 height 20
